Goal: Task Accomplishment & Management: Complete application form

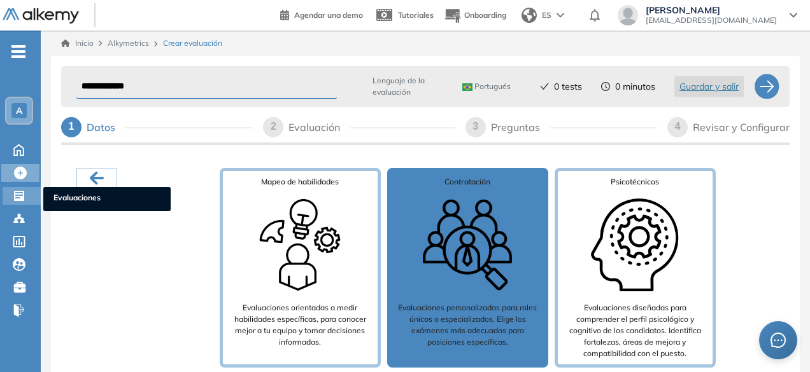
click at [23, 198] on icon at bounding box center [19, 196] width 10 height 10
click at [16, 194] on icon at bounding box center [19, 196] width 10 height 10
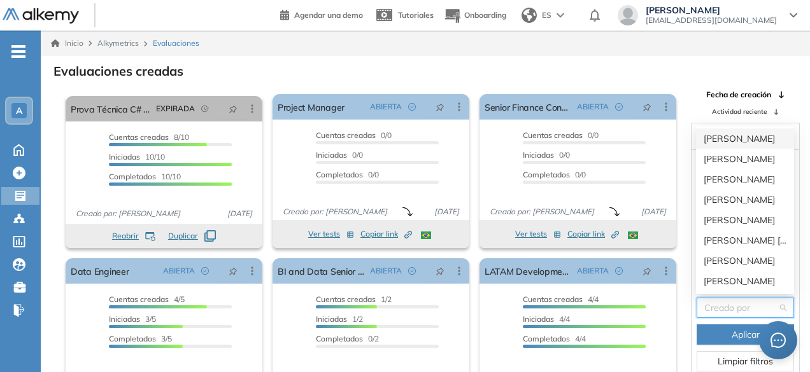
click at [747, 307] on input "search" at bounding box center [740, 308] width 73 height 19
click at [745, 280] on div "[PERSON_NAME]" at bounding box center [744, 281] width 83 height 14
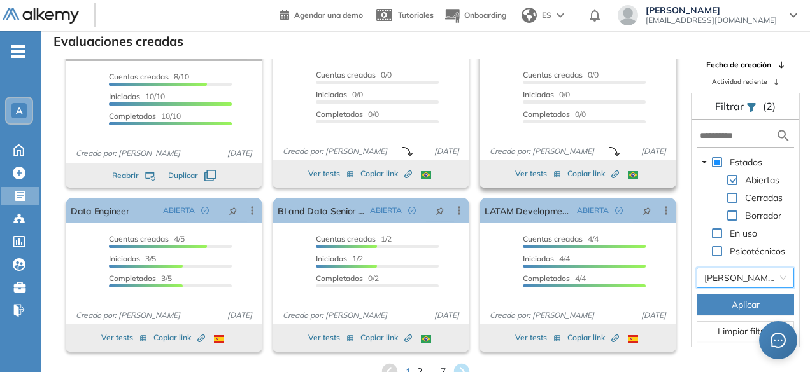
scroll to position [31, 0]
click at [750, 300] on span "Aplicar" at bounding box center [745, 304] width 28 height 14
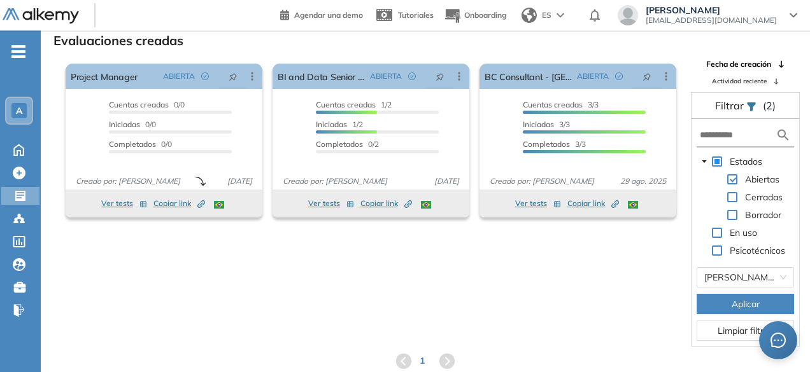
scroll to position [0, 0]
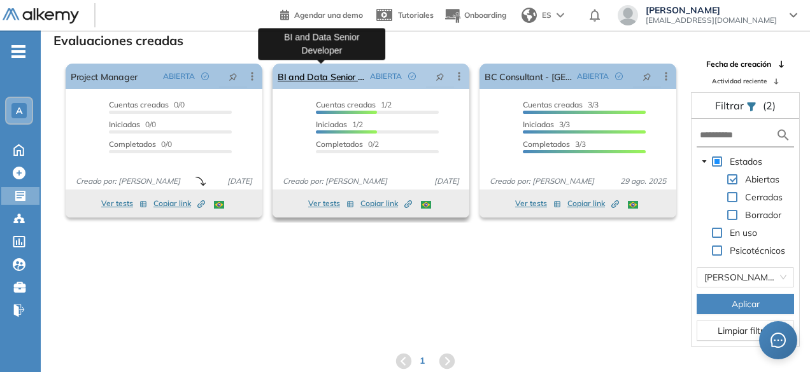
click at [327, 76] on link "BI and Data Senior Developer" at bounding box center [321, 76] width 87 height 25
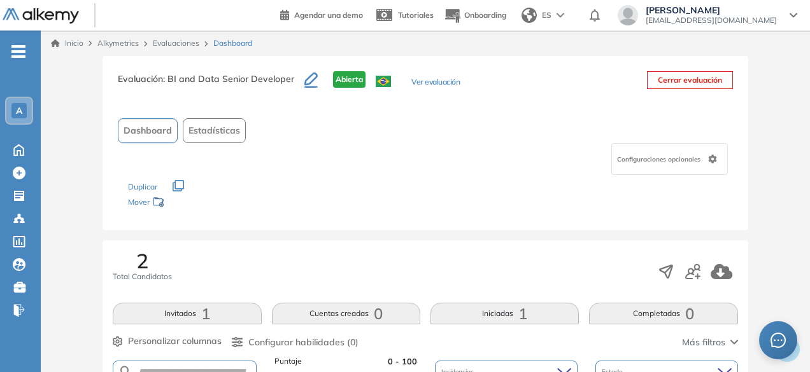
click at [185, 40] on link "Evaluaciones" at bounding box center [176, 43] width 46 height 10
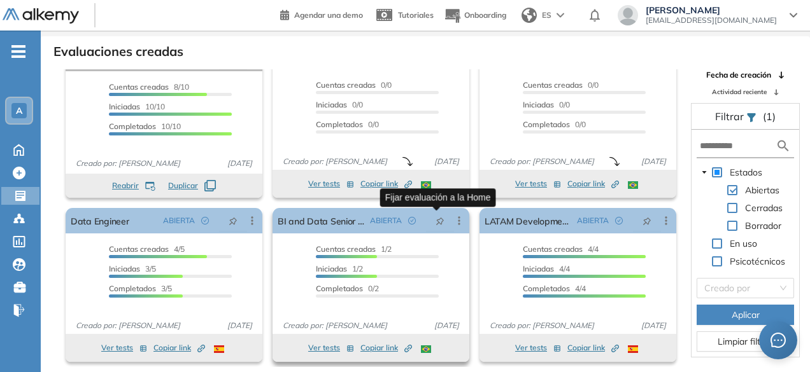
scroll to position [31, 0]
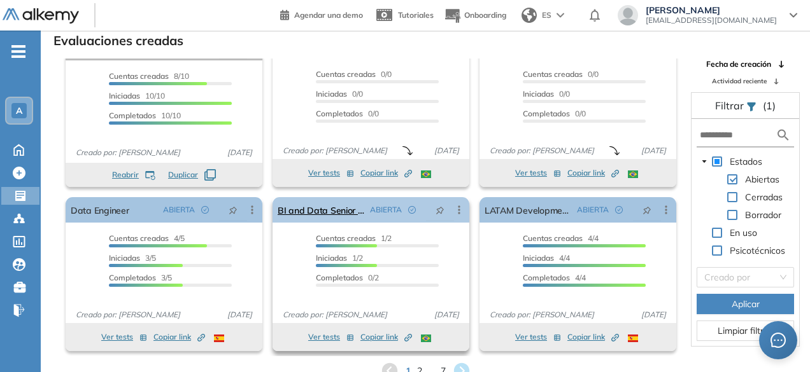
click at [456, 211] on icon at bounding box center [459, 210] width 13 height 13
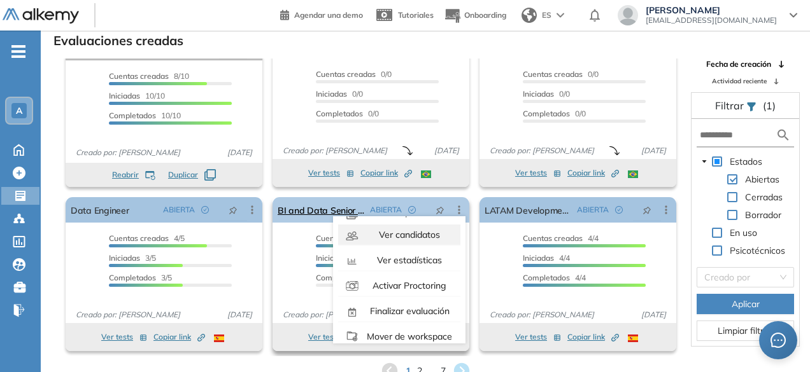
scroll to position [80, 0]
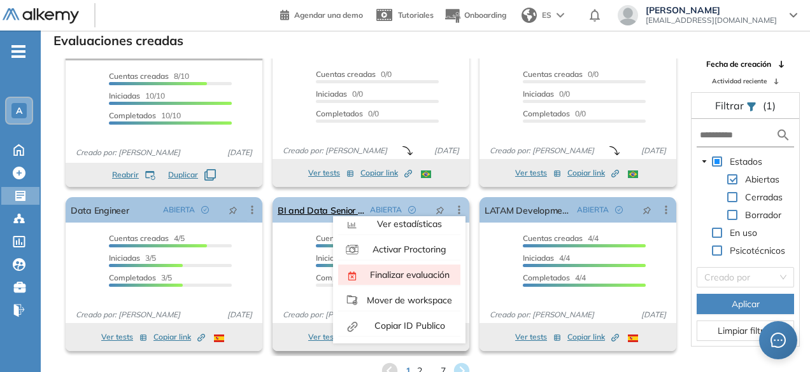
click at [398, 277] on span "Finalizar evaluación" at bounding box center [408, 274] width 82 height 11
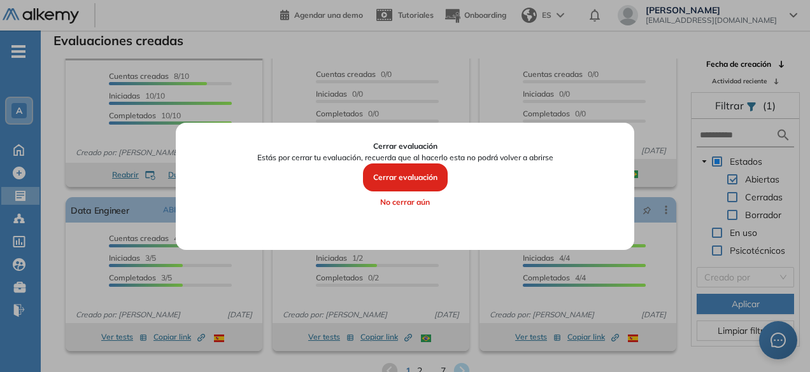
click at [406, 179] on button "Cerrar evaluación" at bounding box center [405, 178] width 85 height 28
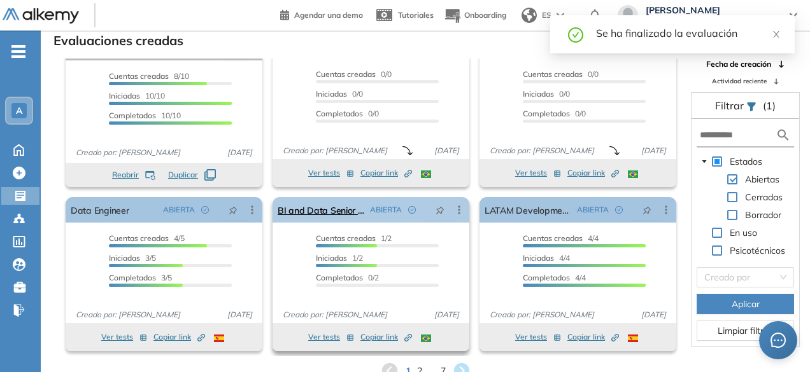
click at [459, 208] on icon at bounding box center [459, 210] width 13 height 13
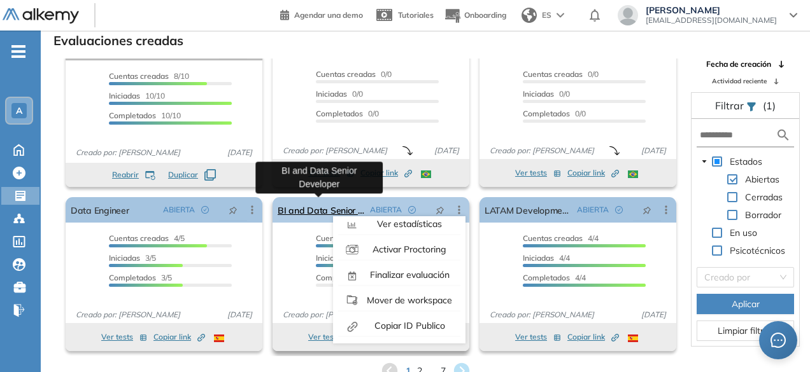
click at [306, 208] on link "BI and Data Senior Developer" at bounding box center [321, 209] width 87 height 25
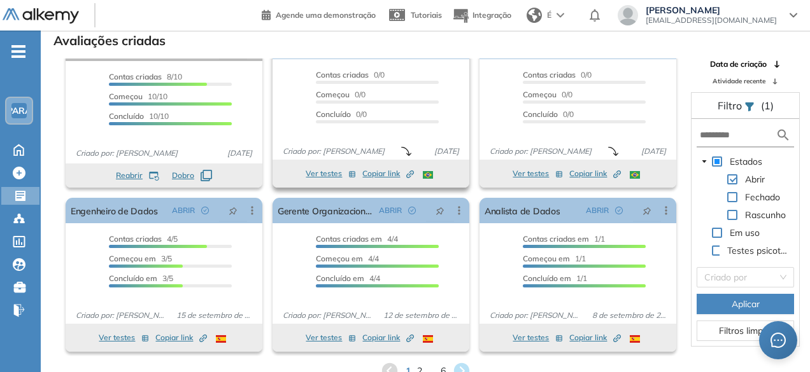
scroll to position [31, 0]
click at [460, 367] on icon at bounding box center [461, 371] width 17 height 17
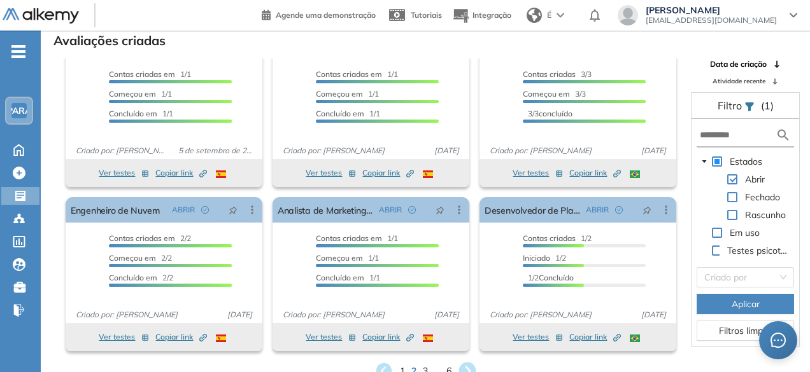
click at [467, 369] on icon at bounding box center [466, 371] width 21 height 21
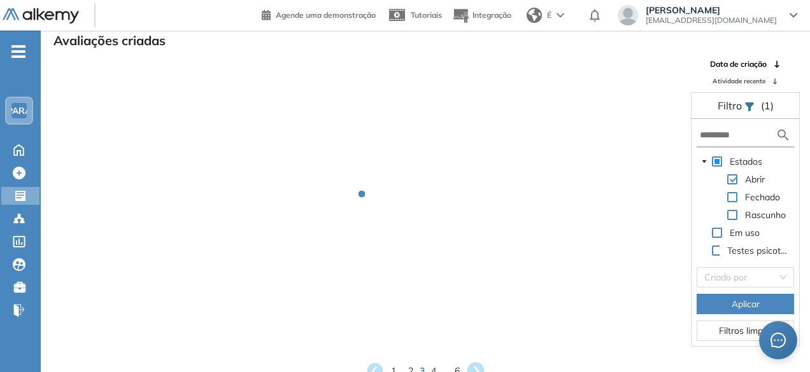
click at [467, 369] on icon at bounding box center [475, 371] width 21 height 21
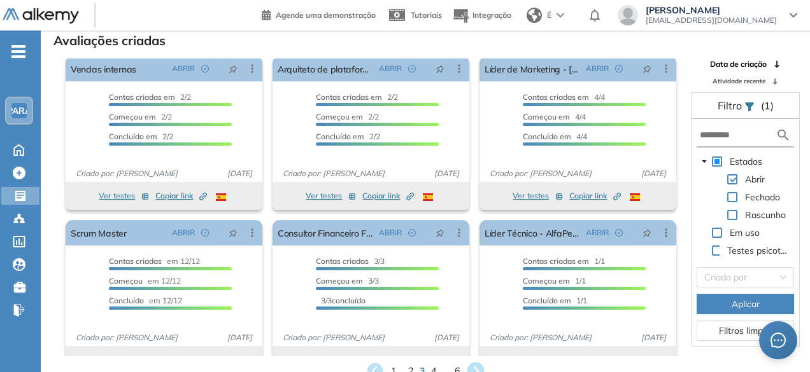
click at [479, 362] on icon at bounding box center [475, 371] width 21 height 21
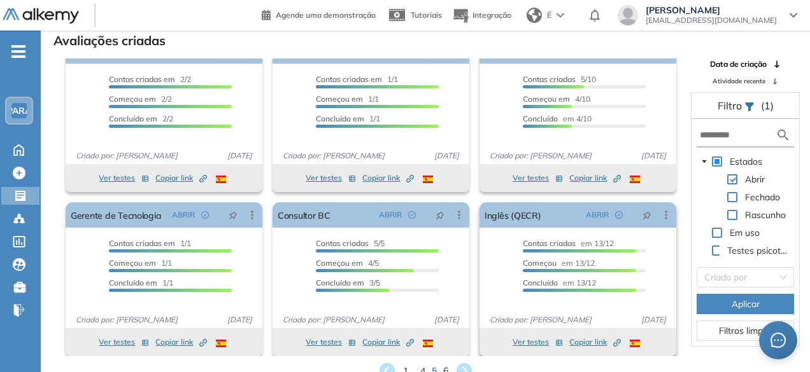
scroll to position [31, 0]
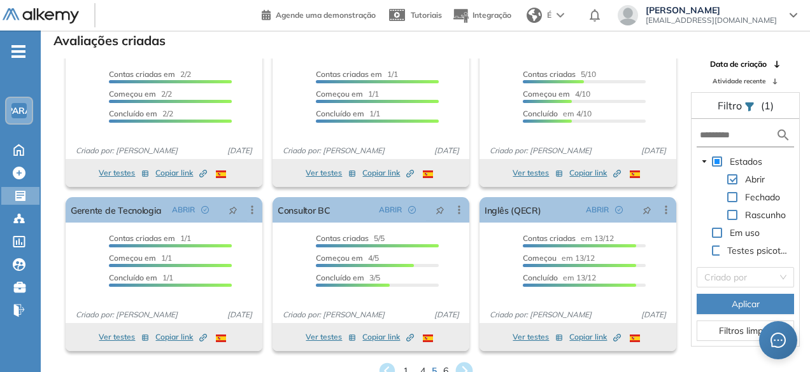
click at [463, 362] on icon at bounding box center [463, 371] width 21 height 21
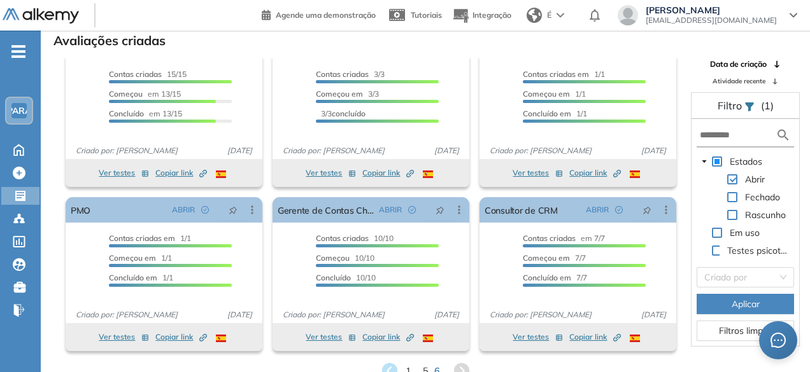
click at [464, 365] on icon at bounding box center [460, 370] width 15 height 15
click at [464, 369] on icon at bounding box center [460, 370] width 15 height 15
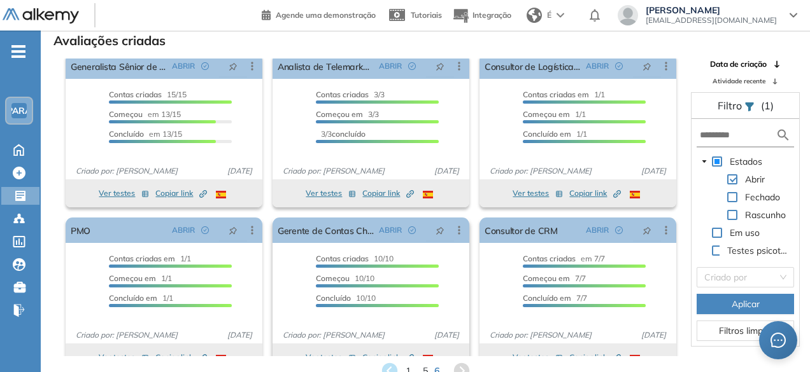
scroll to position [0, 0]
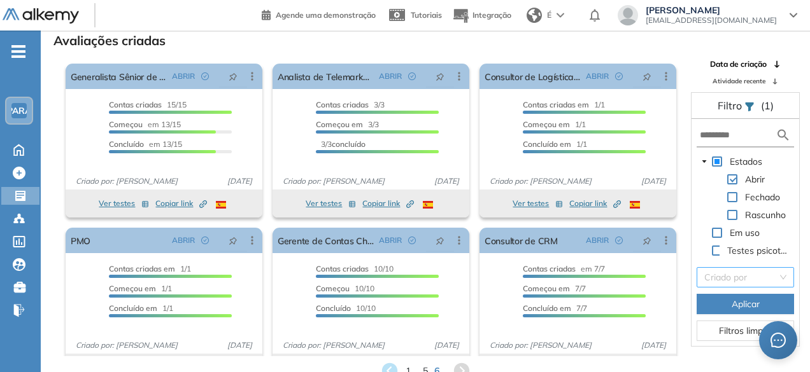
click at [748, 278] on input "search" at bounding box center [740, 277] width 73 height 19
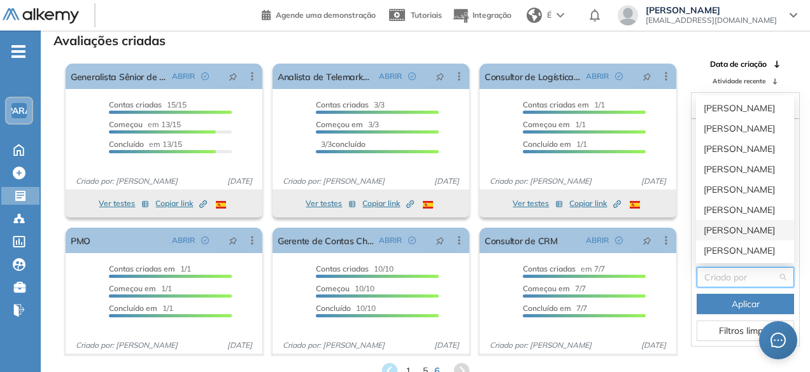
click at [730, 229] on font "[PERSON_NAME]" at bounding box center [738, 230] width 71 height 11
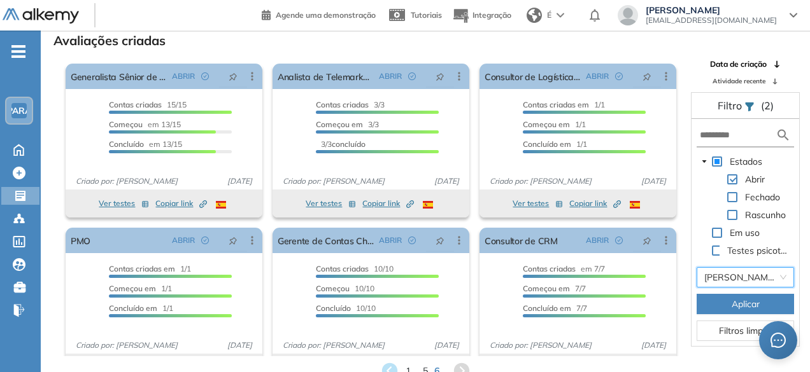
click at [737, 302] on font "Aplicar" at bounding box center [745, 304] width 28 height 11
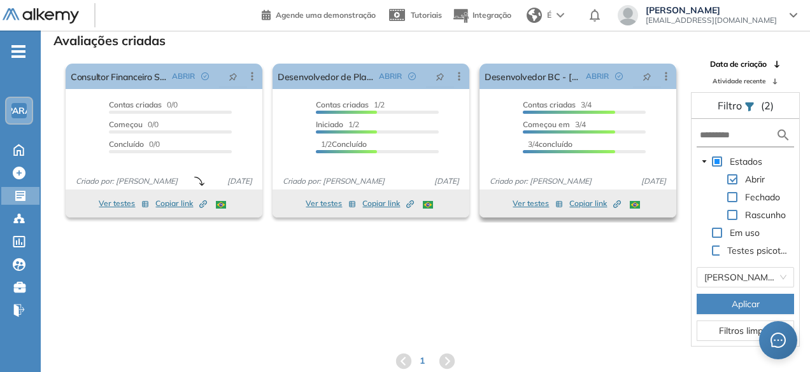
click at [538, 204] on font "Ver testes" at bounding box center [530, 204] width 36 height 10
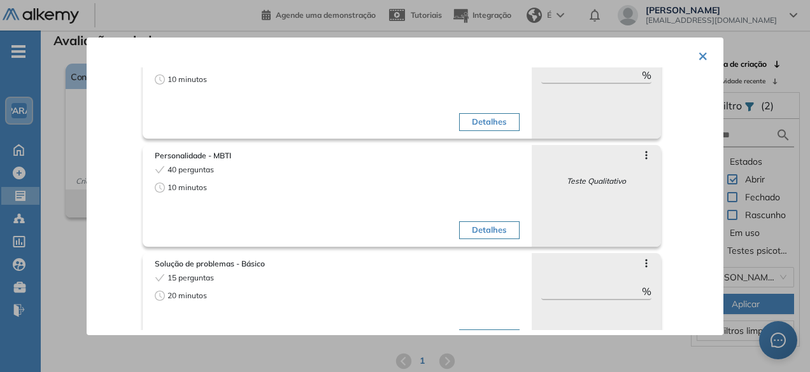
scroll to position [220, 0]
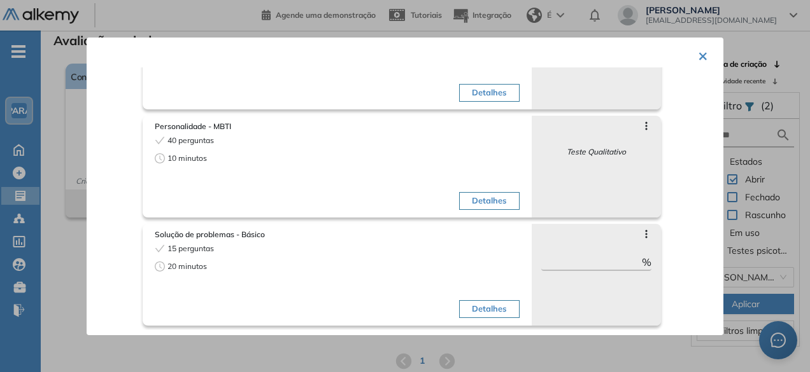
click at [698, 59] on font "×" at bounding box center [703, 55] width 10 height 21
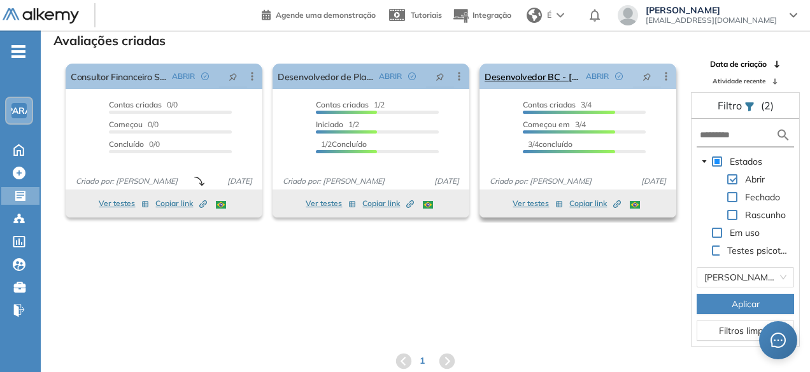
click at [666, 75] on icon at bounding box center [665, 76] width 13 height 13
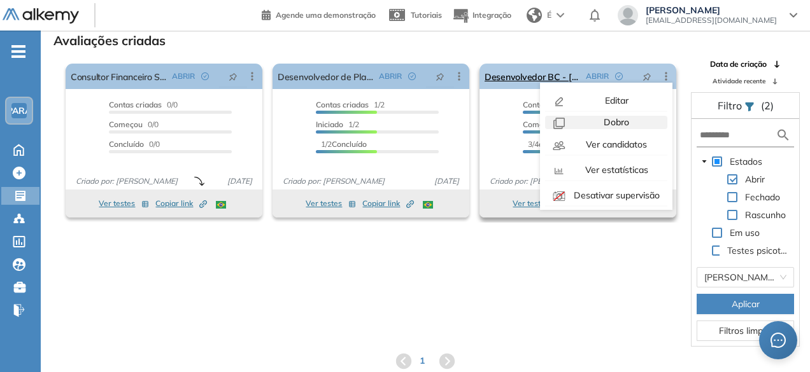
click at [609, 122] on font "Dobro" at bounding box center [615, 121] width 25 height 11
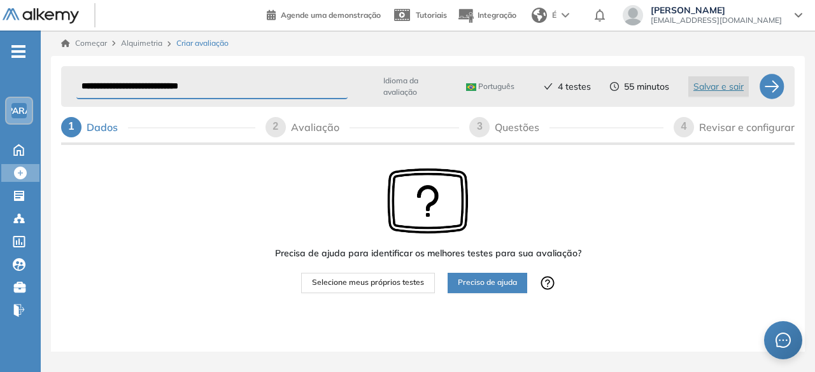
drag, startPoint x: 192, startPoint y: 85, endPoint x: 78, endPoint y: 80, distance: 114.0
click at [78, 80] on input "**********" at bounding box center [211, 86] width 271 height 25
paste input "**********"
type input "**********"
click at [777, 85] on div at bounding box center [771, 86] width 25 height 25
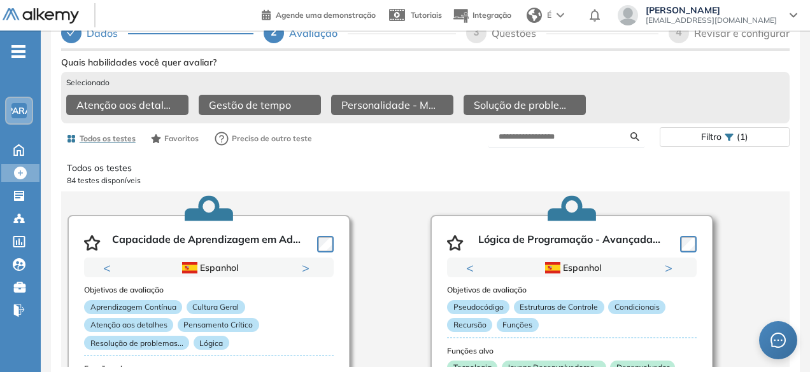
scroll to position [104, 0]
click at [590, 137] on input "text" at bounding box center [564, 136] width 132 height 11
type input "*****"
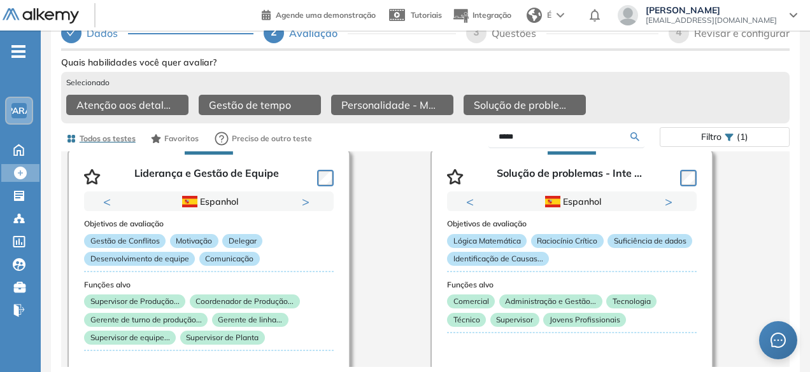
scroll to position [64, 0]
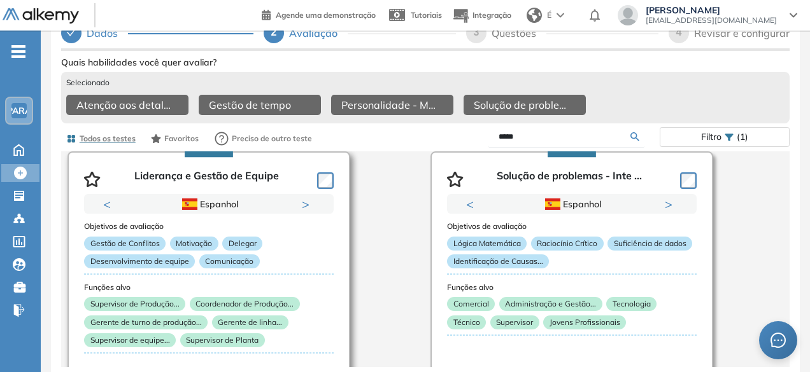
click at [306, 198] on button "Próximo" at bounding box center [308, 204] width 13 height 13
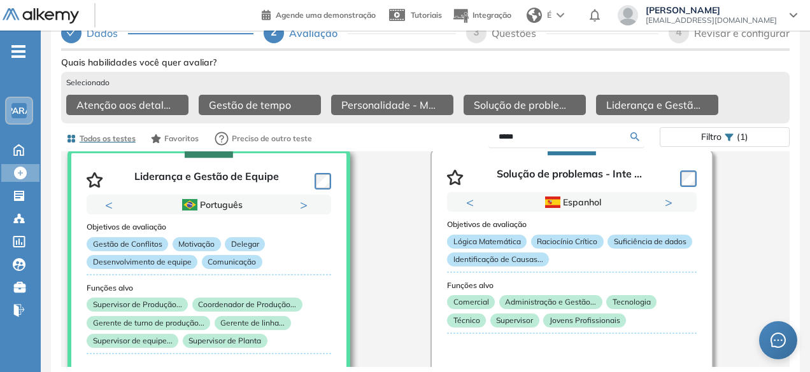
scroll to position [66, 0]
click at [573, 95] on icon at bounding box center [573, 105] width 20 height 20
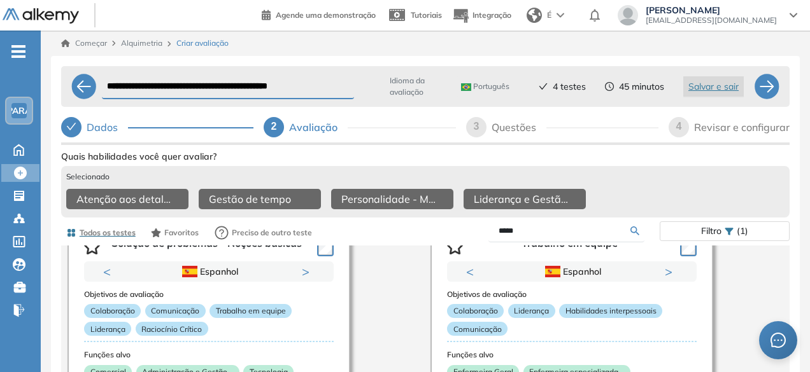
scroll to position [891, 0]
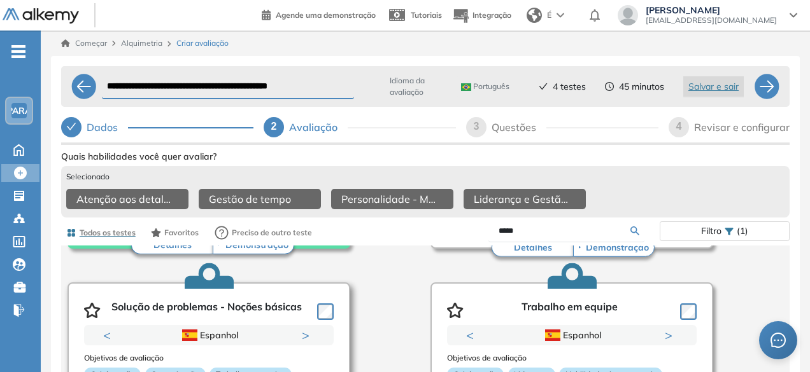
click at [302, 341] on button "Próximo" at bounding box center [308, 335] width 13 height 13
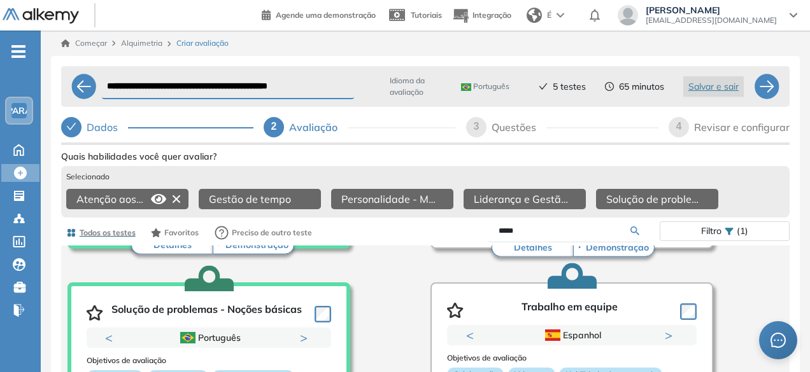
click at [178, 202] on icon at bounding box center [176, 199] width 20 height 20
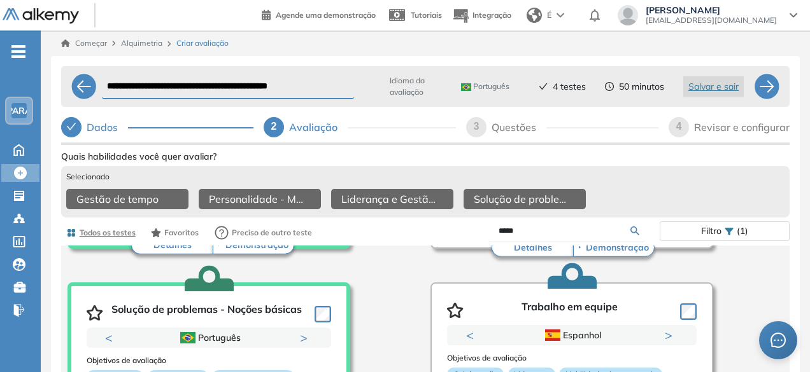
click at [611, 199] on div "Gestão de tempo Personalidade - MBTI Liderança e Gestão de Equipe Solução de pr…" at bounding box center [425, 201] width 718 height 24
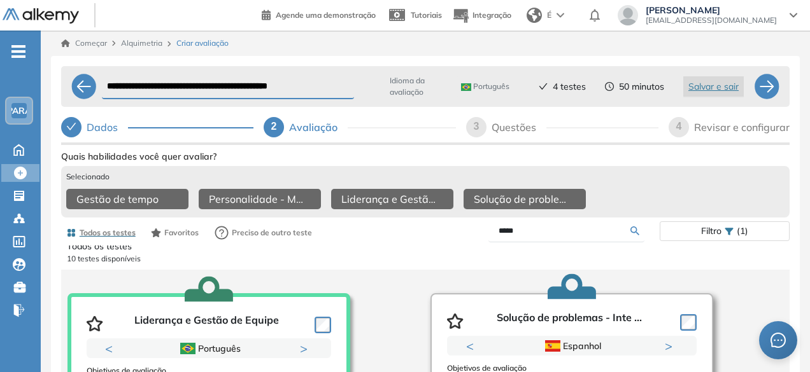
scroll to position [0, 0]
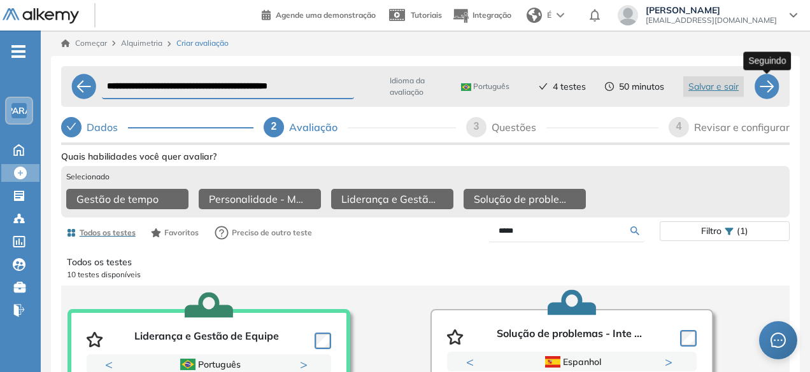
click at [764, 89] on div at bounding box center [766, 86] width 25 height 25
select select "*****"
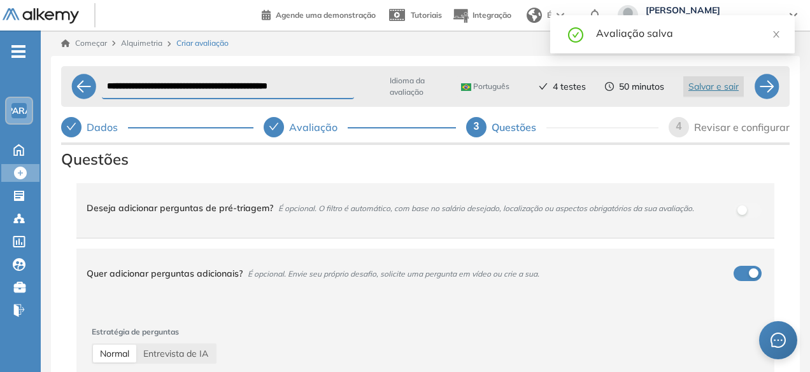
click at [749, 269] on div "button" at bounding box center [754, 274] width 10 height 10
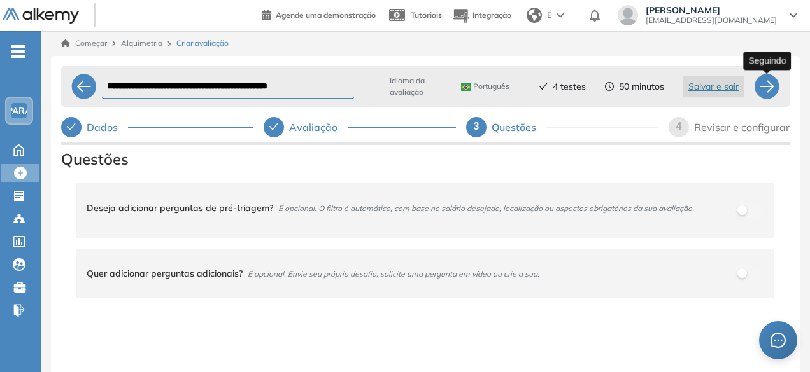
click at [772, 83] on div at bounding box center [766, 86] width 25 height 25
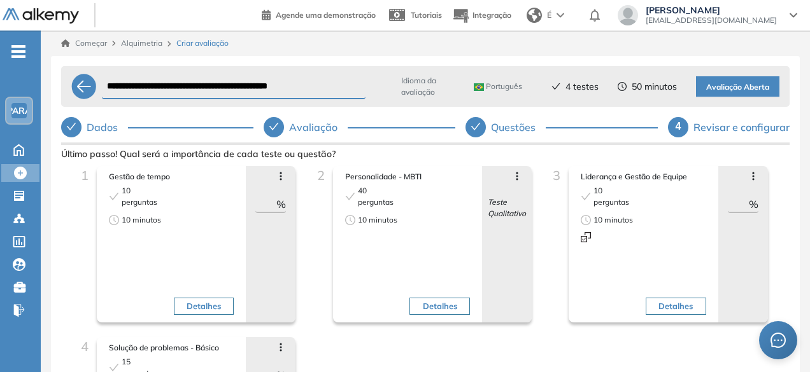
click at [737, 84] on font "Avaliação Aberta" at bounding box center [737, 87] width 63 height 10
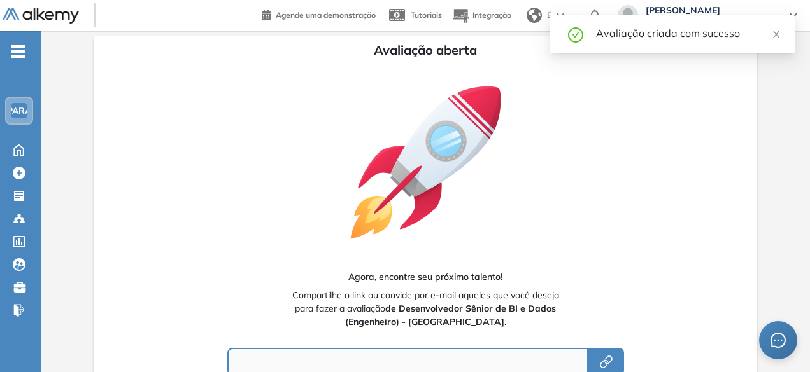
type input "**********"
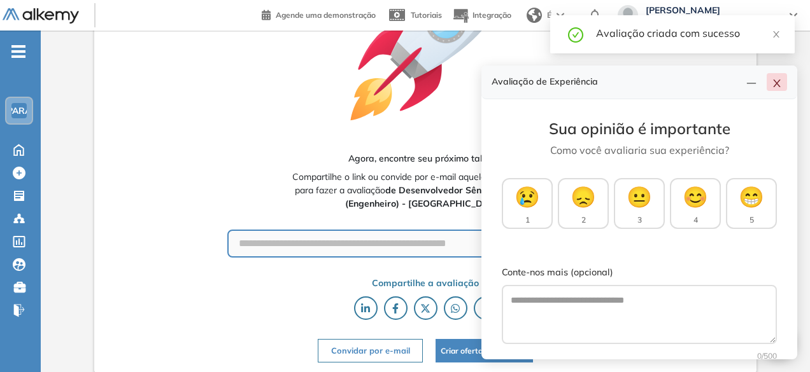
click at [784, 84] on button "button" at bounding box center [776, 82] width 20 height 18
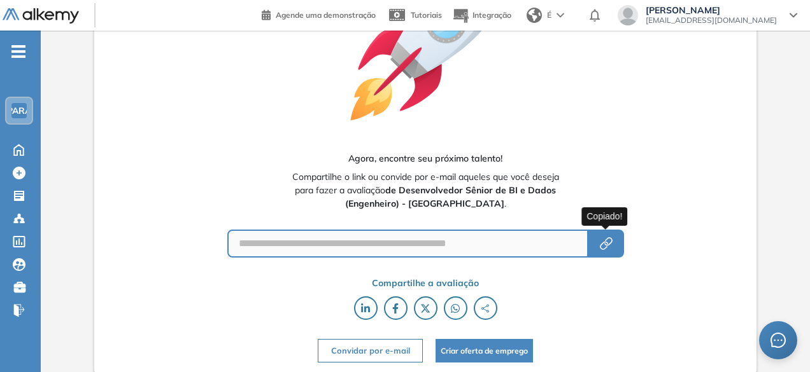
click at [612, 239] on icon "button" at bounding box center [605, 243] width 15 height 15
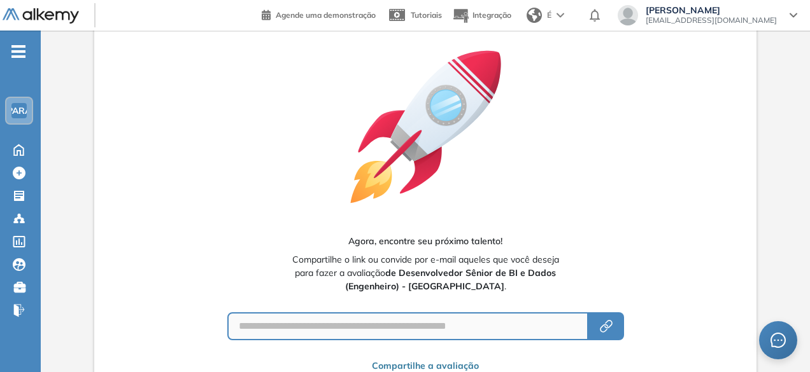
scroll to position [0, 0]
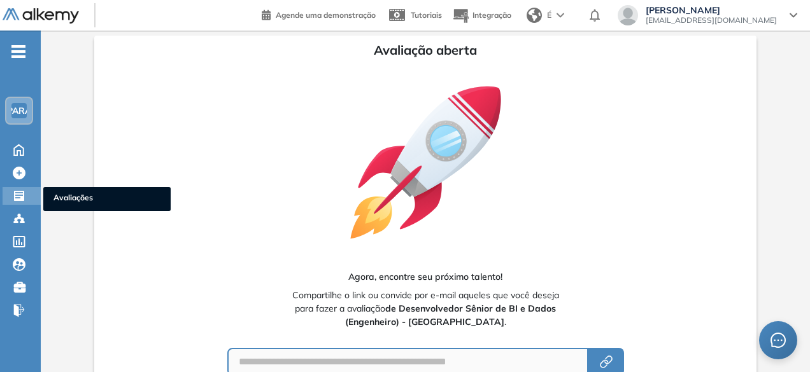
click at [23, 196] on icon at bounding box center [19, 196] width 10 height 10
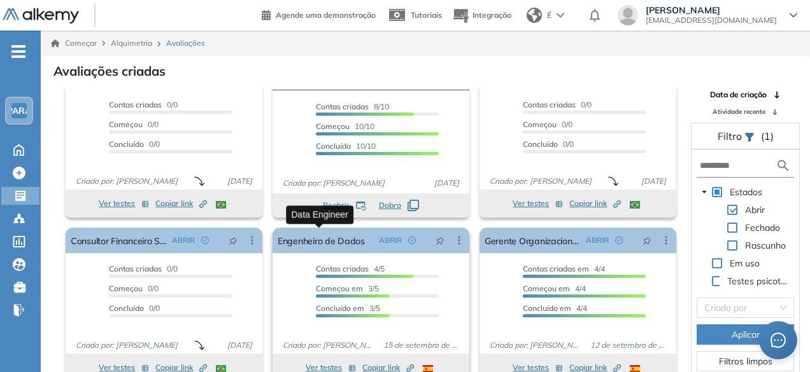
scroll to position [31, 0]
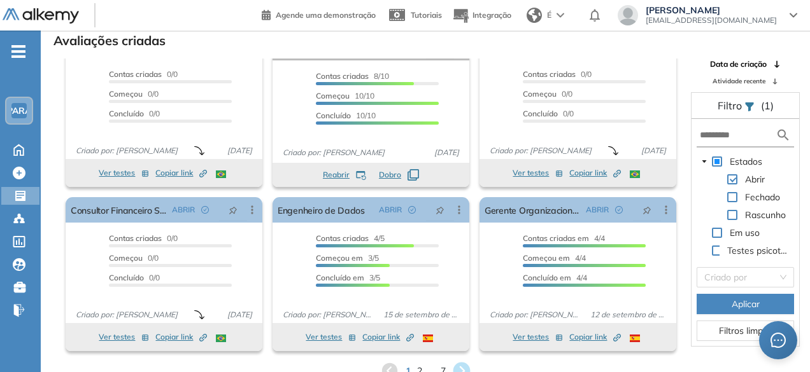
click at [461, 367] on icon at bounding box center [461, 371] width 21 height 21
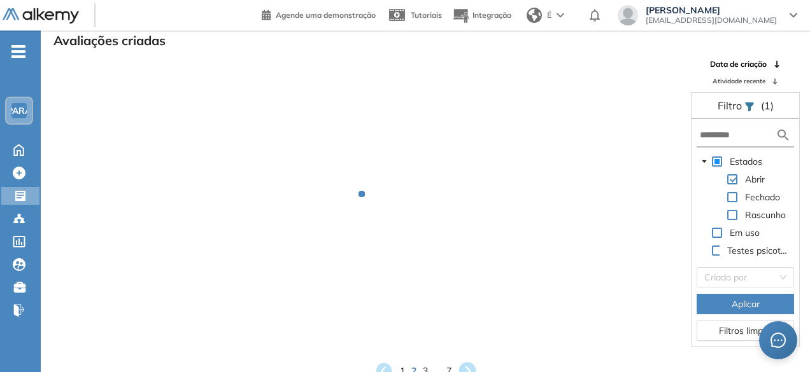
scroll to position [8, 0]
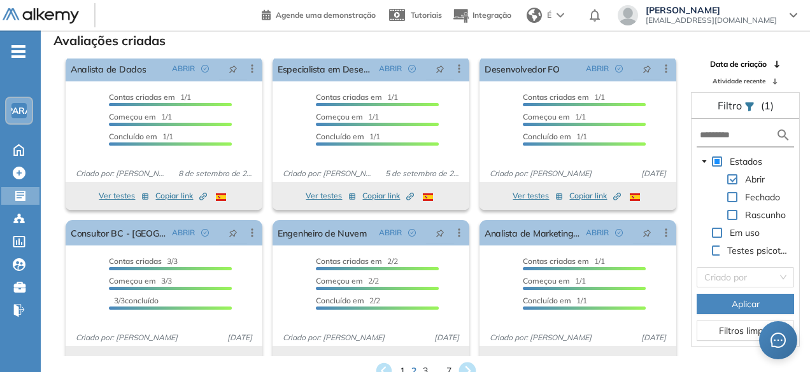
click at [468, 367] on icon at bounding box center [466, 371] width 17 height 17
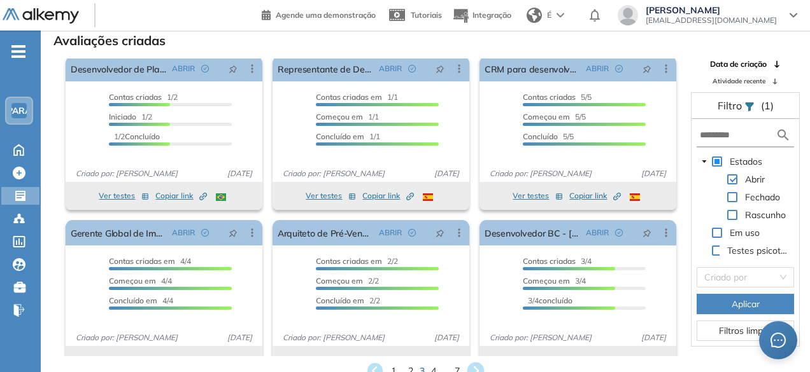
click at [480, 369] on icon at bounding box center [475, 371] width 17 height 17
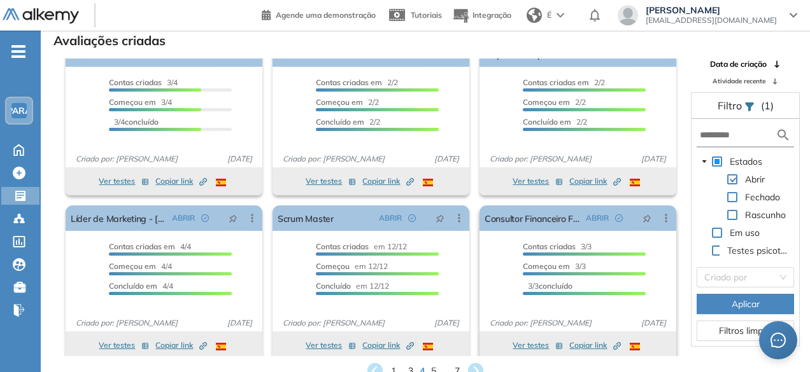
scroll to position [31, 0]
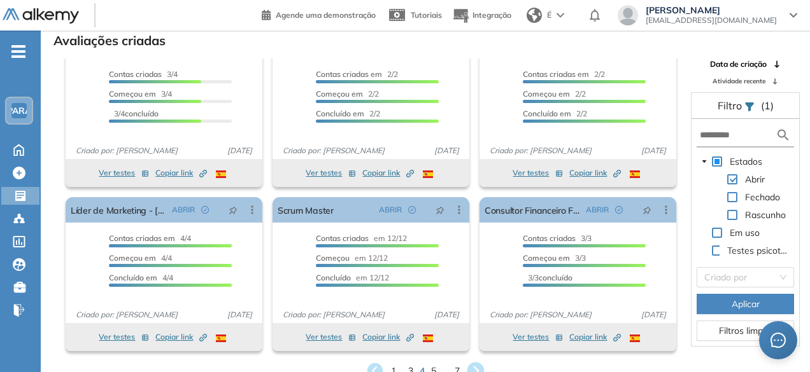
click at [477, 365] on icon at bounding box center [475, 371] width 17 height 17
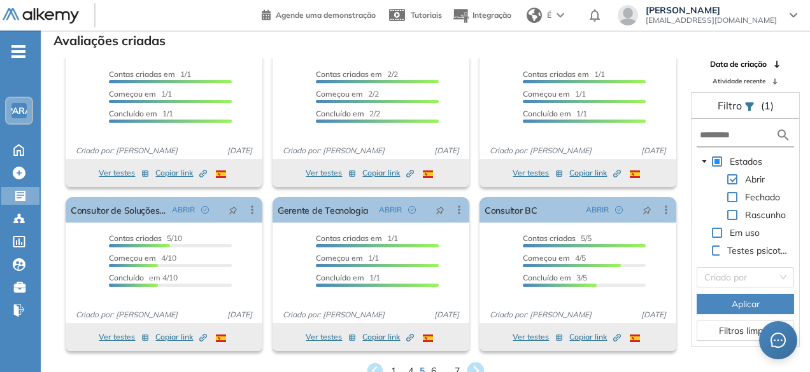
click at [481, 362] on icon at bounding box center [475, 371] width 21 height 21
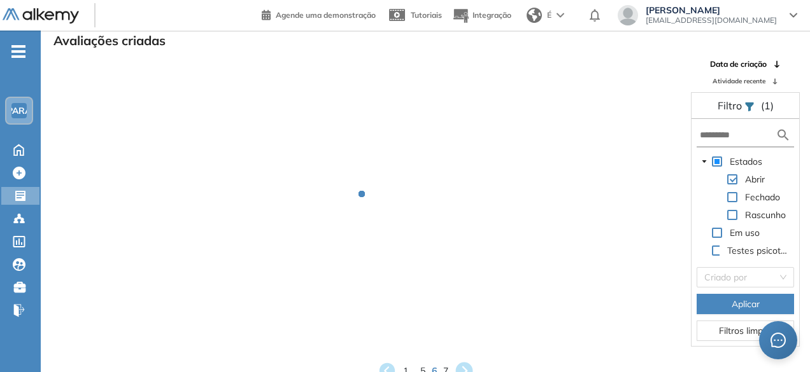
click at [481, 362] on div "1 ... 5 6 7" at bounding box center [425, 371] width 749 height 19
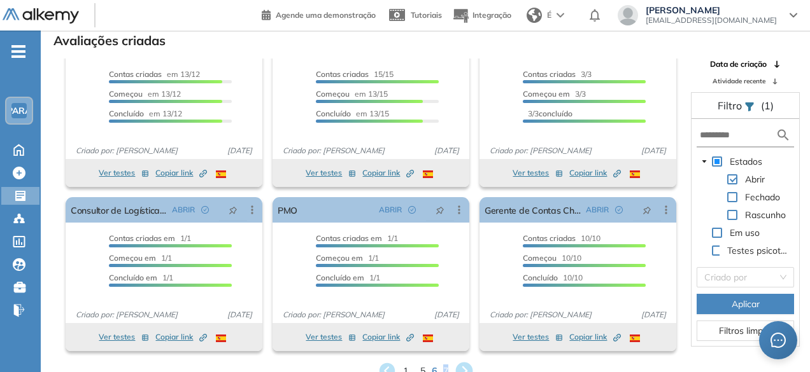
click at [470, 367] on icon at bounding box center [463, 371] width 17 height 17
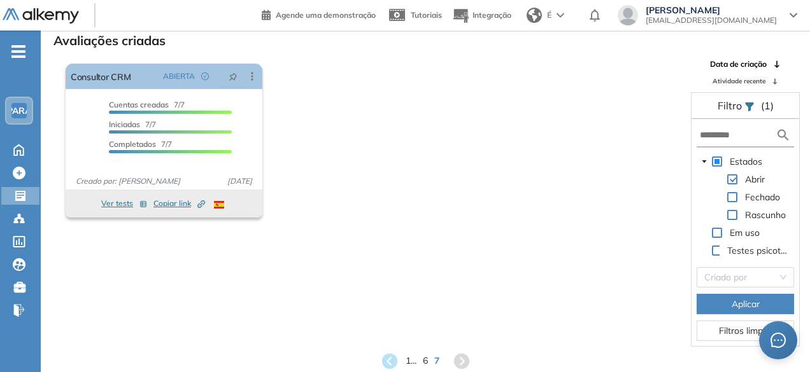
scroll to position [0, 0]
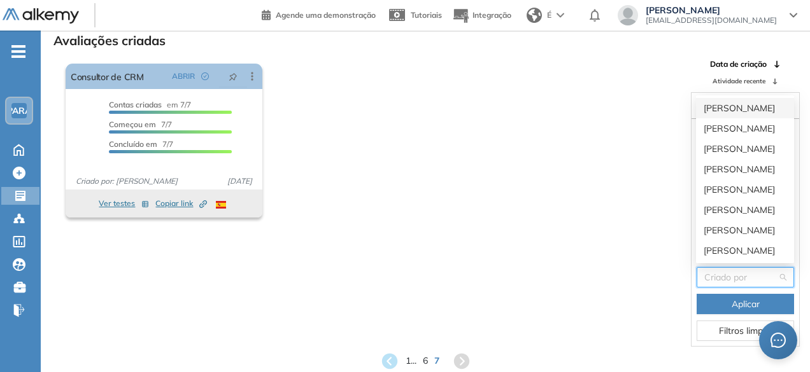
click at [756, 272] on input "search" at bounding box center [740, 277] width 73 height 19
click at [731, 248] on font "[PERSON_NAME]" at bounding box center [738, 250] width 71 height 11
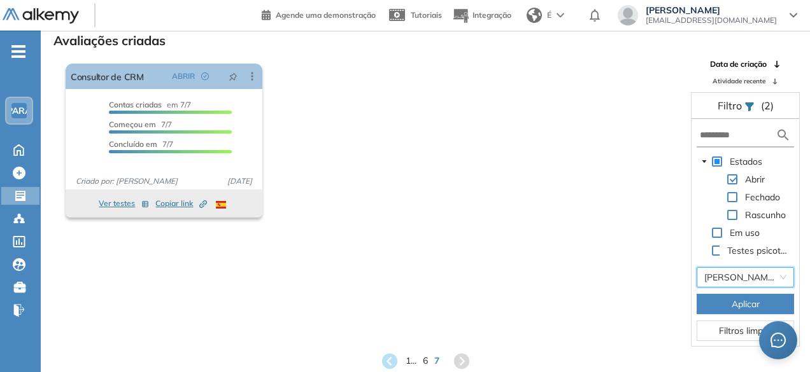
click at [729, 310] on button "Aplicar" at bounding box center [744, 304] width 97 height 20
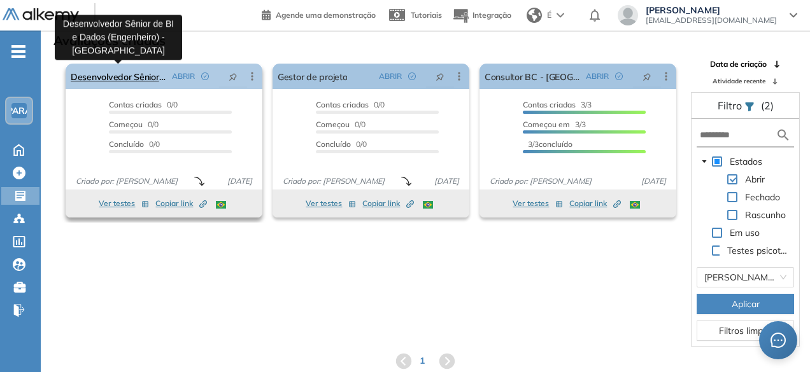
click at [114, 78] on font "Desenvolvedor Sênior de BI e Dados (Engenheiro) - [GEOGRAPHIC_DATA]" at bounding box center [222, 76] width 302 height 11
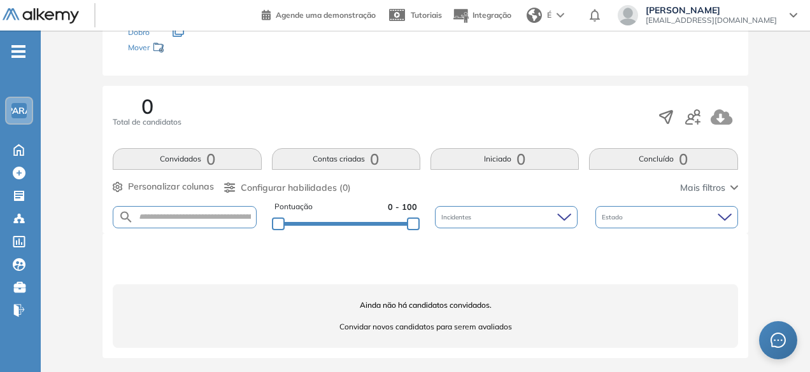
scroll to position [91, 0]
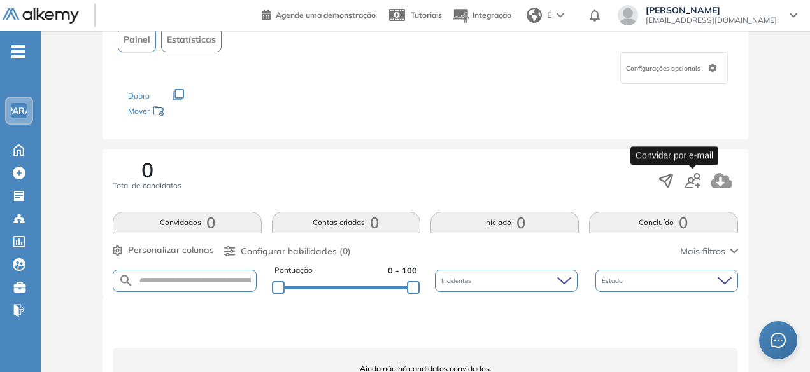
click at [694, 179] on icon "button" at bounding box center [692, 180] width 15 height 15
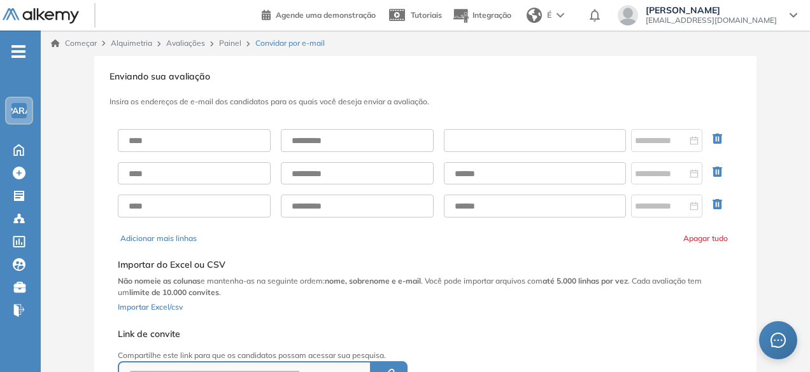
paste input "**********"
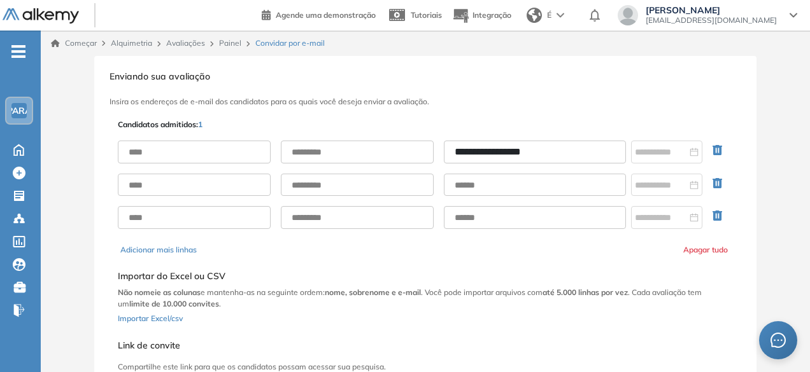
type input "**********"
click at [220, 153] on input "text" at bounding box center [194, 152] width 153 height 23
type input "*******"
click at [324, 150] on input "text" at bounding box center [357, 152] width 153 height 23
type input "******"
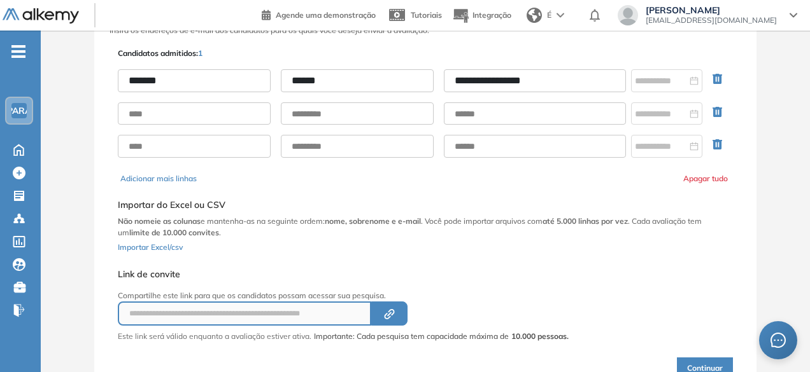
scroll to position [130, 0]
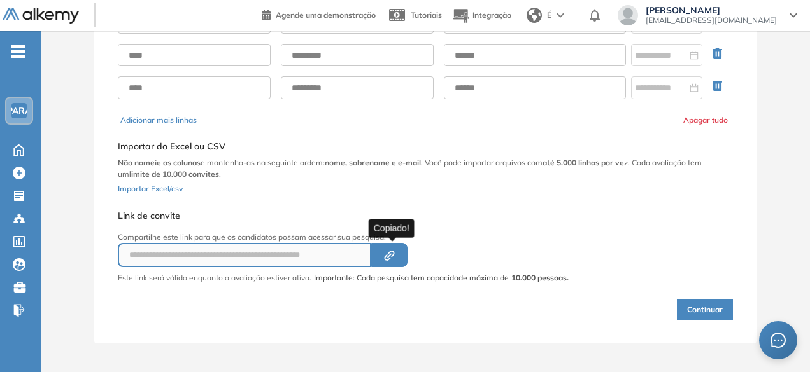
click at [386, 262] on button "Created by potrace 1.16, written by [PERSON_NAME] [DATE]-[DATE]" at bounding box center [389, 255] width 36 height 24
click at [703, 307] on font "Continuar" at bounding box center [705, 310] width 36 height 10
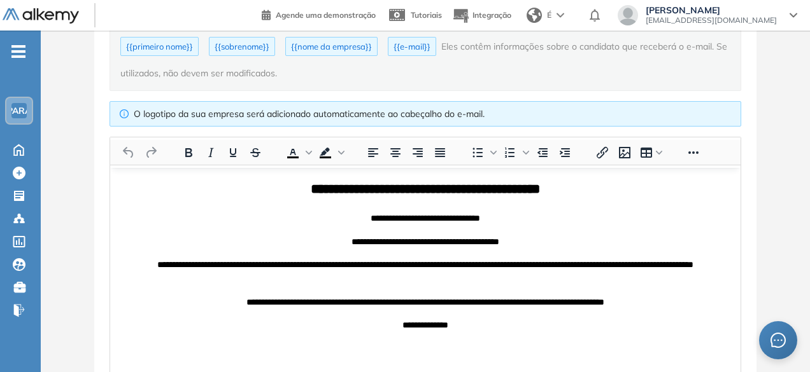
scroll to position [181, 0]
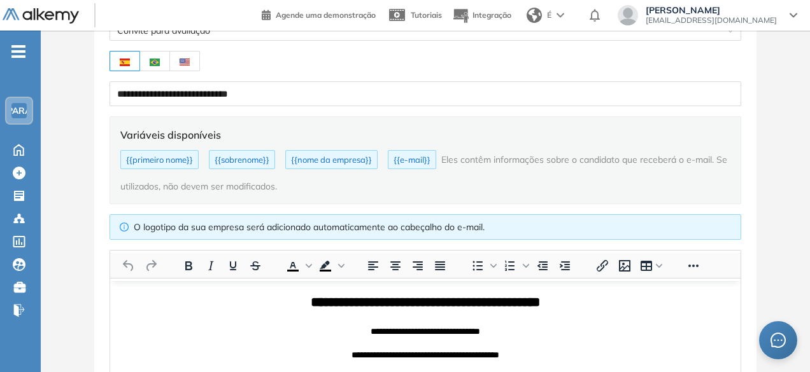
click at [163, 64] on label at bounding box center [155, 61] width 30 height 20
type input "**********"
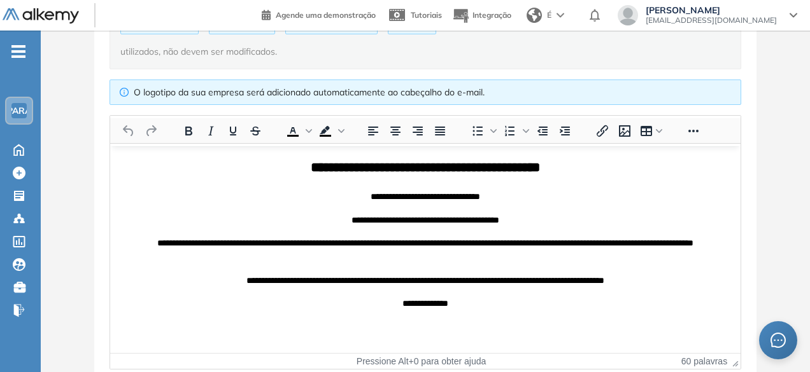
scroll to position [372, 0]
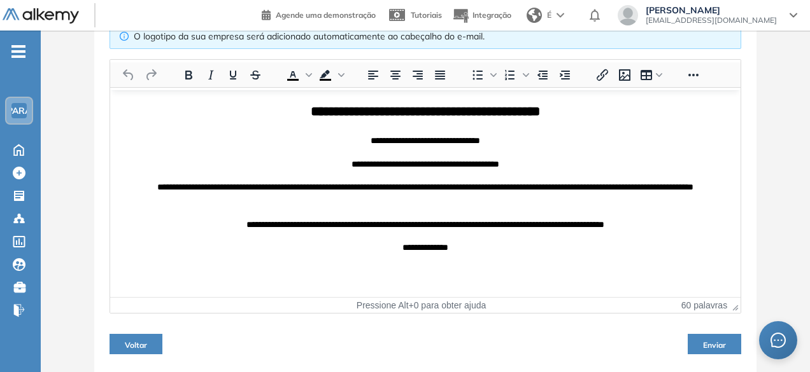
click at [721, 341] on font "Enviar" at bounding box center [714, 346] width 23 height 10
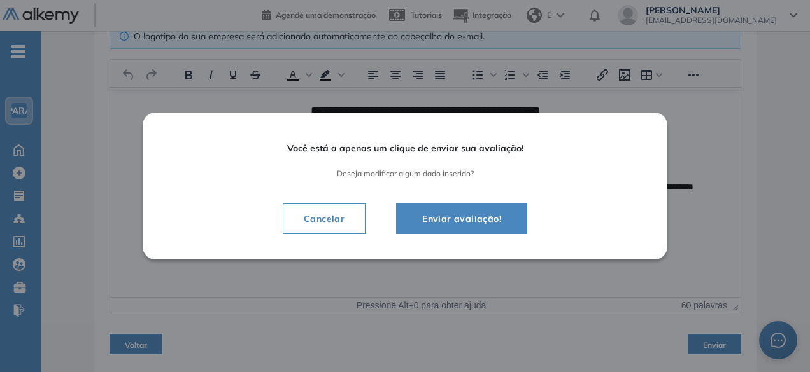
click at [471, 223] on font "Enviar avaliação!" at bounding box center [461, 218] width 79 height 11
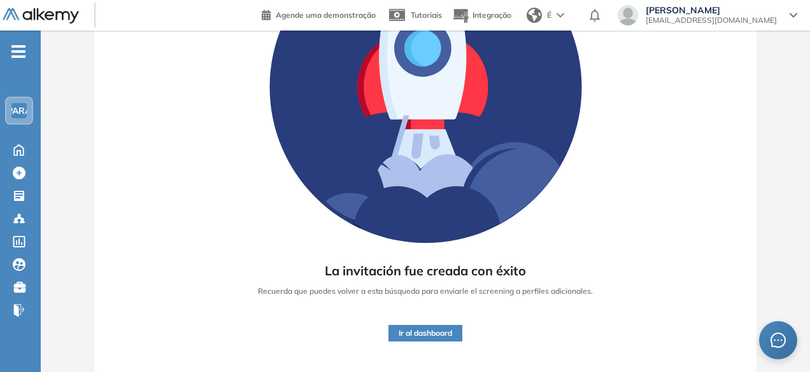
scroll to position [188, 0]
